Goal: Browse casually: Explore the website without a specific task or goal

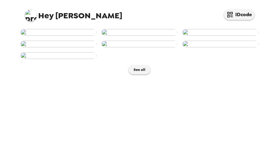
scroll to position [195, 0]
click at [147, 74] on button "See all" at bounding box center [139, 69] width 22 height 9
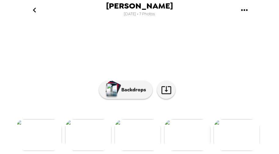
scroll to position [106, 0]
click at [103, 134] on img at bounding box center [88, 135] width 46 height 32
click at [145, 129] on img at bounding box center [147, 135] width 46 height 32
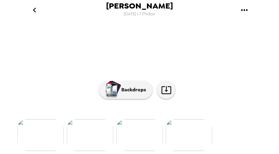
click at [153, 135] on img at bounding box center [139, 135] width 46 height 32
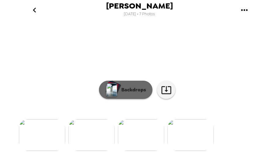
click at [129, 93] on p "Backdrops" at bounding box center [132, 89] width 28 height 7
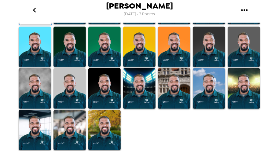
scroll to position [158, 0]
click at [110, 67] on img at bounding box center [104, 47] width 32 height 41
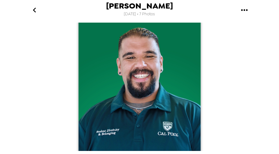
scroll to position [0, 0]
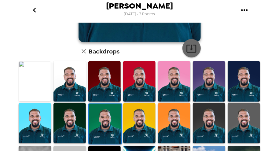
click at [194, 49] on icon "button" at bounding box center [191, 48] width 11 height 11
